Goal: Browse casually

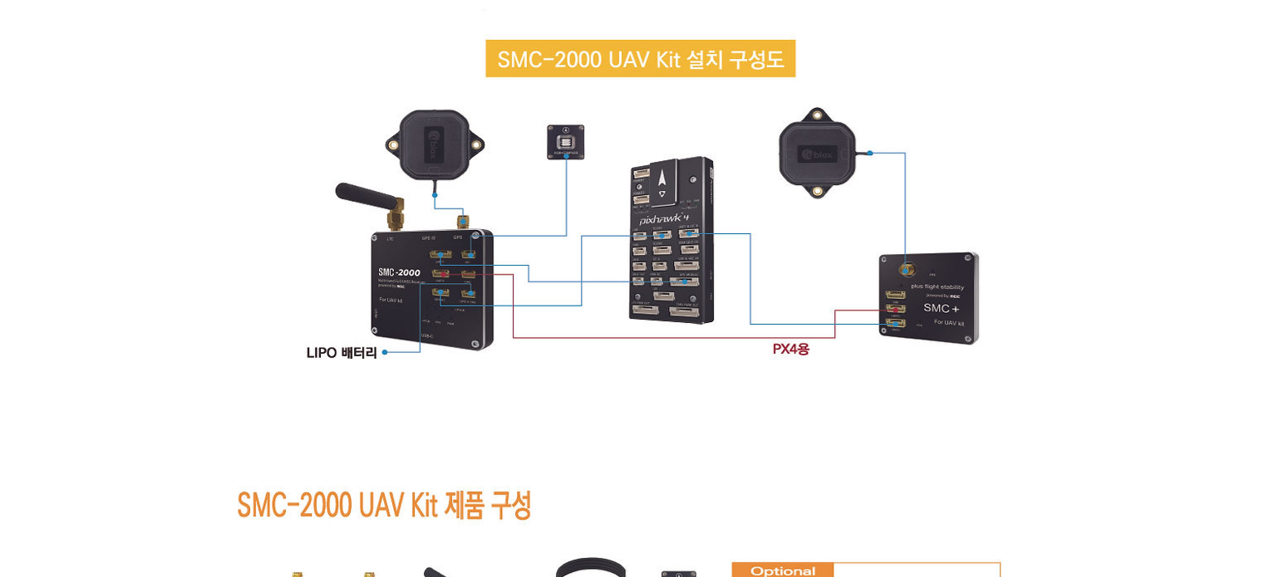
scroll to position [9997, 0]
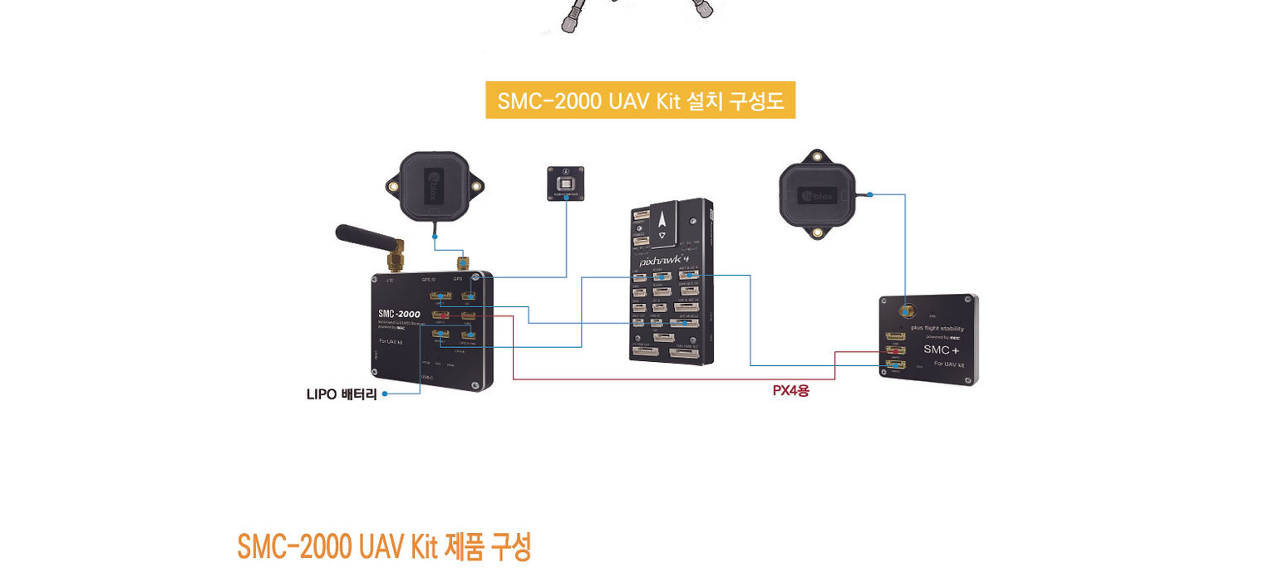
scroll to position [9878, 0]
